Goal: Task Accomplishment & Management: Manage account settings

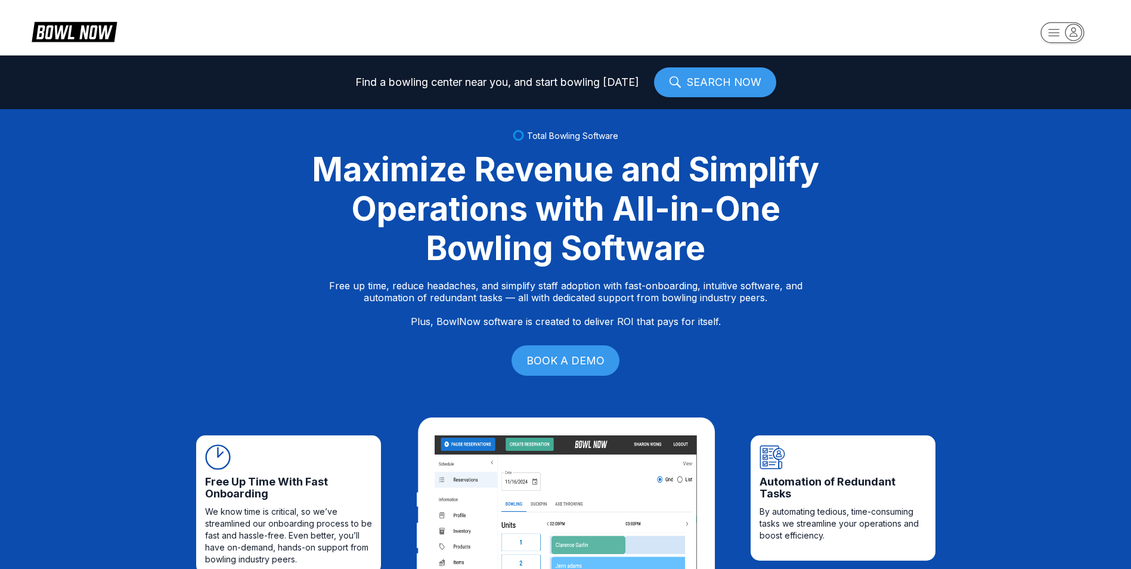
click at [1059, 32] on icon "button" at bounding box center [1054, 32] width 11 height 7
click at [1062, 94] on div "Center Sign In" at bounding box center [1063, 93] width 83 height 21
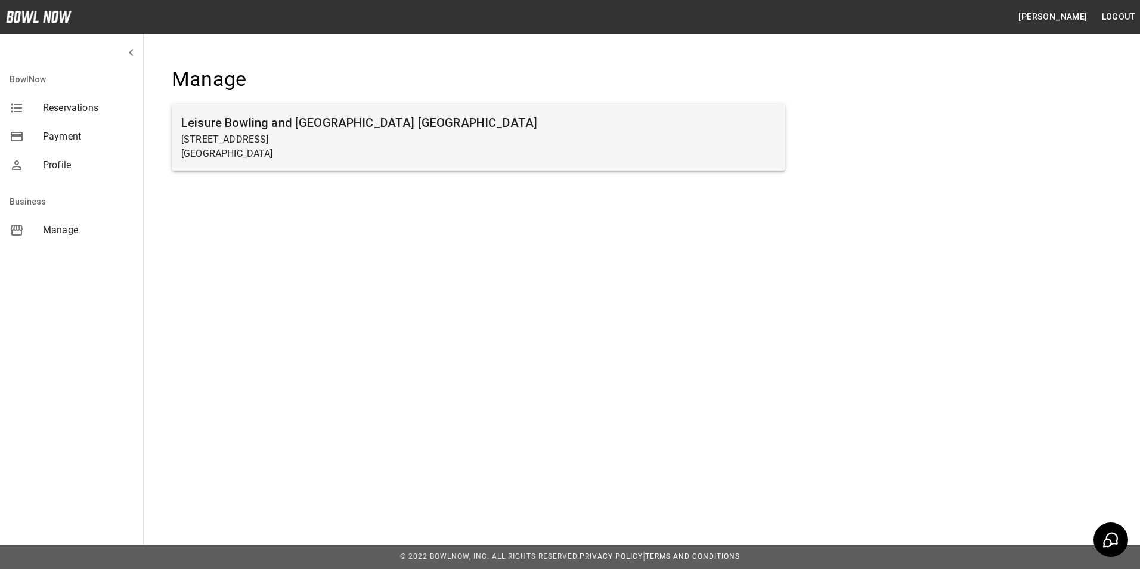
click at [252, 142] on p "[STREET_ADDRESS]" at bounding box center [478, 139] width 595 height 14
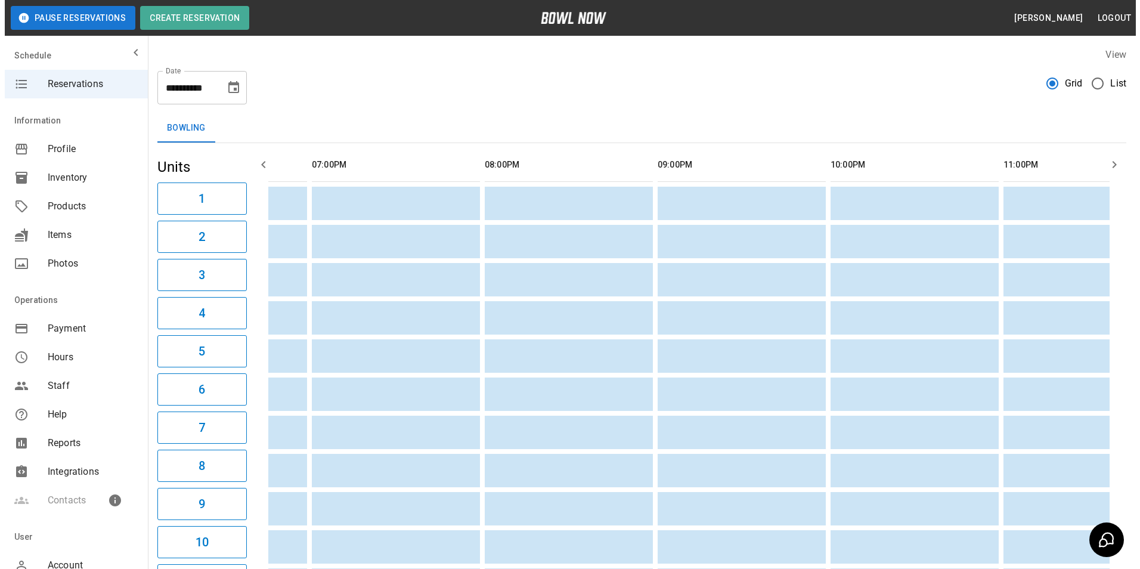
scroll to position [0, 2037]
